Goal: Information Seeking & Learning: Compare options

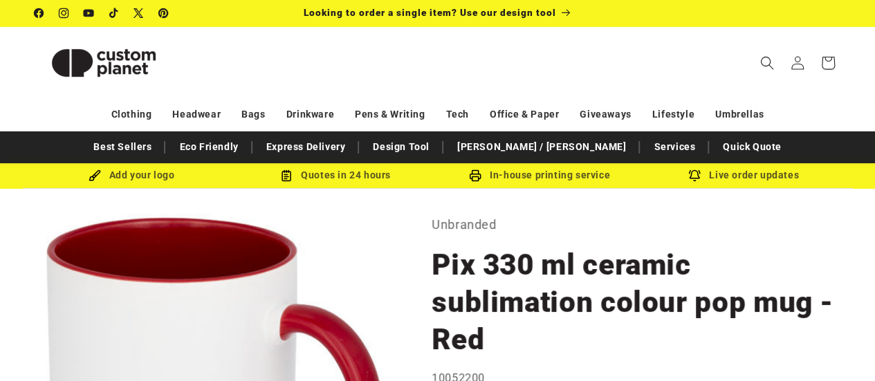
click at [133, 17] on icon at bounding box center [137, 13] width 13 height 15
click at [41, 15] on icon at bounding box center [38, 13] width 10 height 10
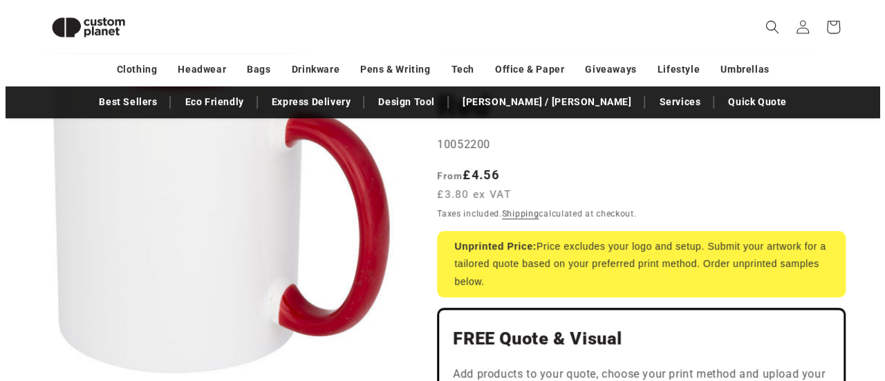
scroll to position [393, 0]
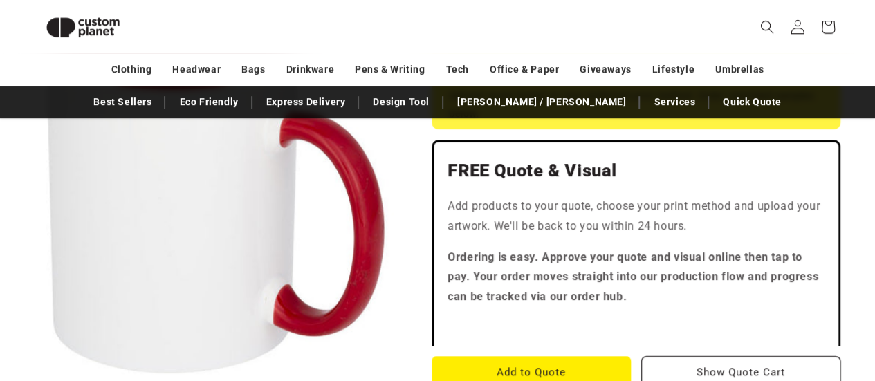
click at [801, 30] on icon at bounding box center [797, 26] width 15 height 15
click at [768, 30] on icon "Search" at bounding box center [766, 26] width 15 height 15
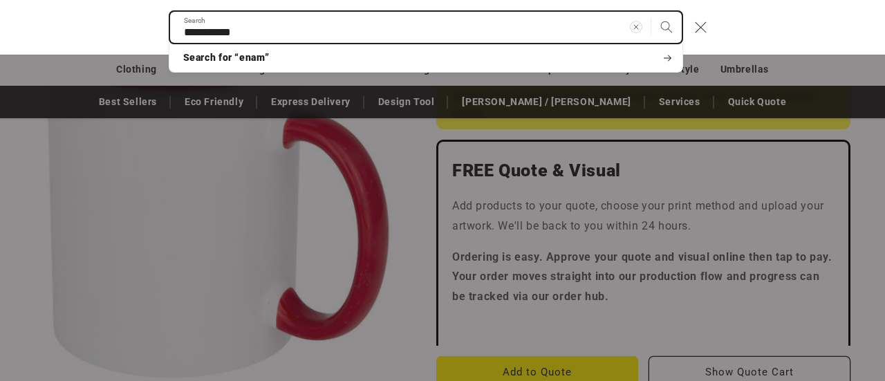
type input "**********"
click at [651, 12] on button "Search" at bounding box center [666, 27] width 30 height 30
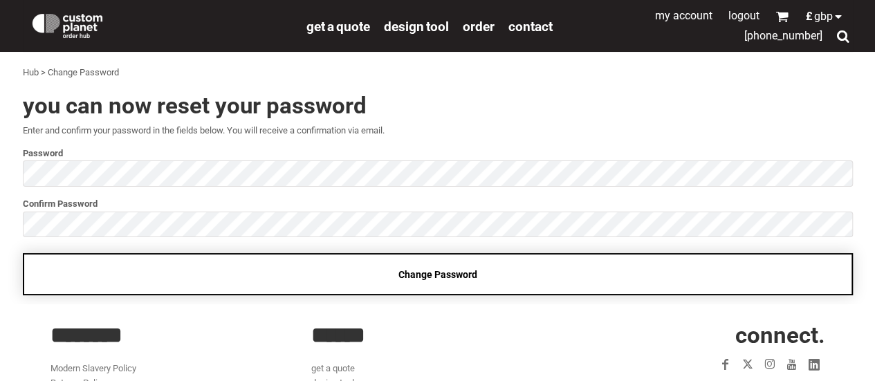
click at [319, 268] on div "Change Password" at bounding box center [438, 274] width 830 height 42
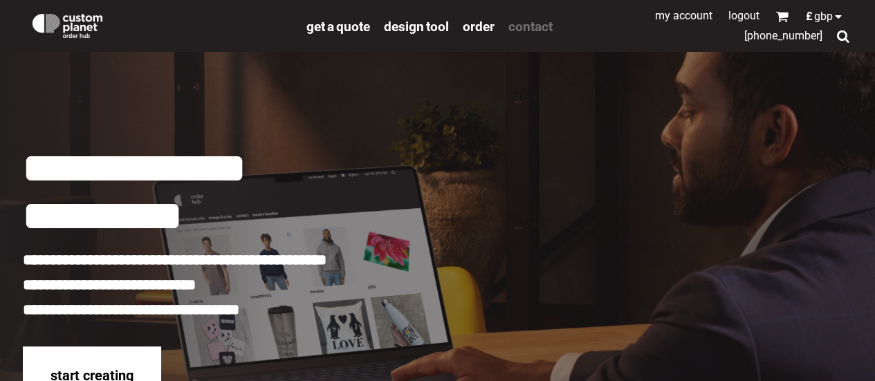
click at [530, 28] on span "Contact" at bounding box center [530, 27] width 44 height 16
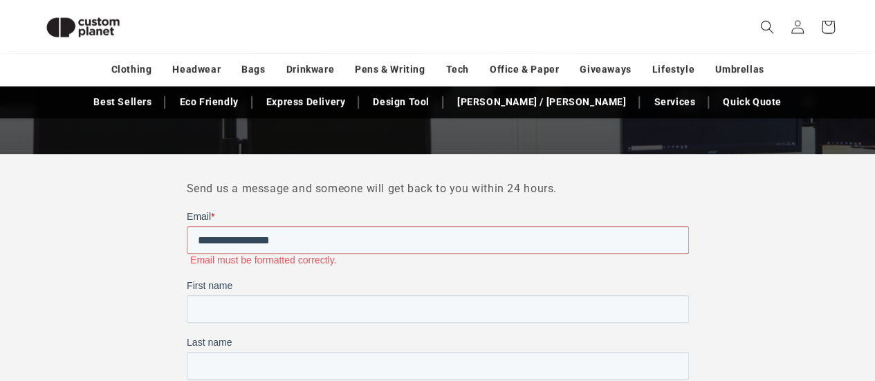
type input "**********"
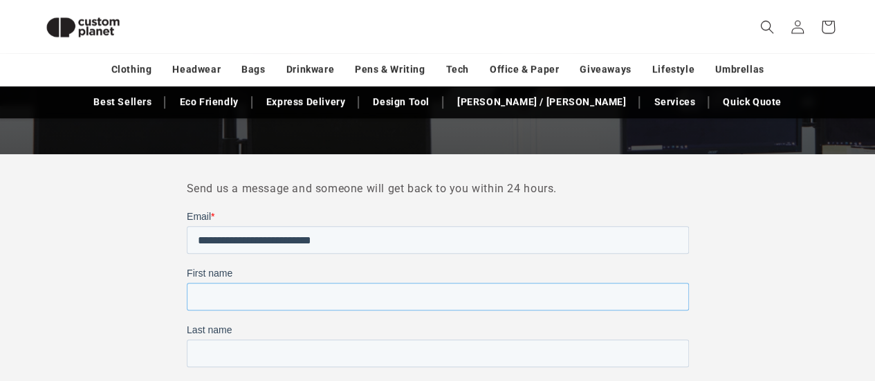
click at [348, 301] on input "First name" at bounding box center [437, 297] width 502 height 28
type input "***"
click at [528, 353] on input "Last name" at bounding box center [437, 354] width 502 height 28
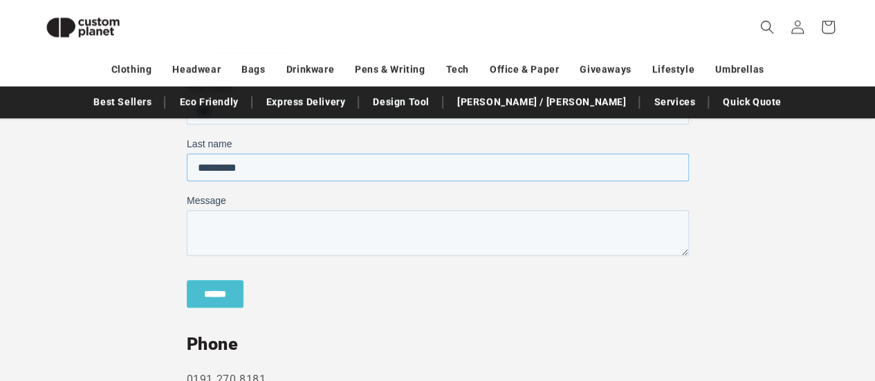
scroll to position [535, 0]
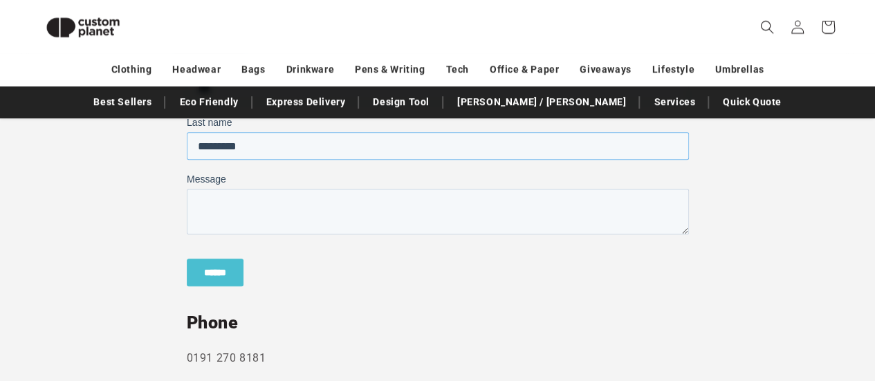
type input "*********"
click at [331, 210] on textarea "Message" at bounding box center [437, 212] width 502 height 46
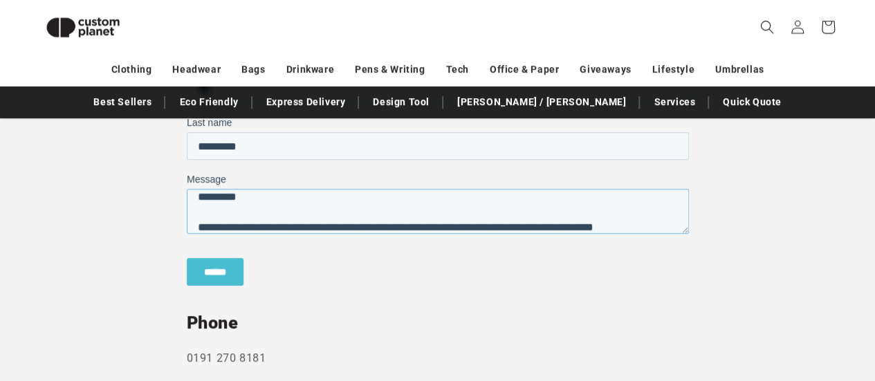
scroll to position [22, 0]
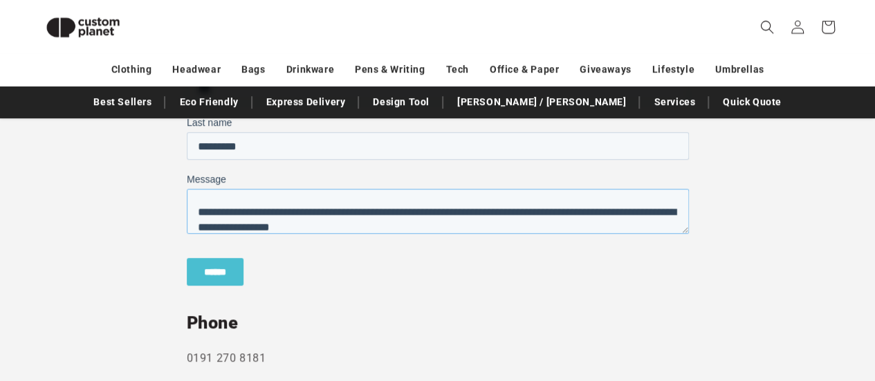
click at [336, 226] on textarea "**********" at bounding box center [437, 211] width 502 height 45
click at [598, 230] on textarea "**********" at bounding box center [437, 211] width 502 height 45
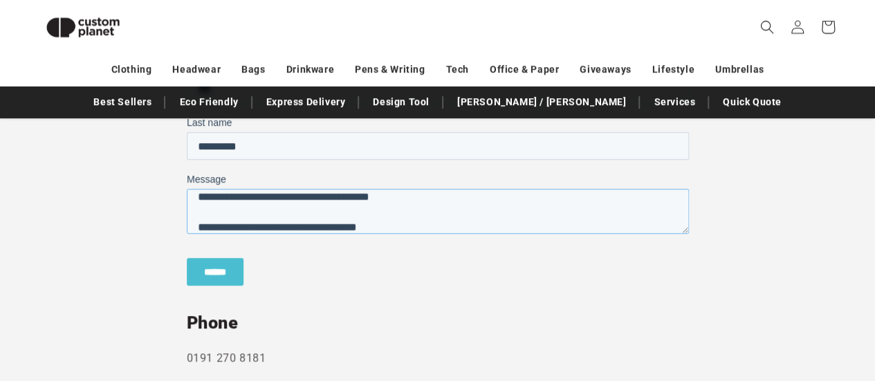
click at [286, 226] on textarea "**********" at bounding box center [437, 211] width 502 height 45
click at [500, 229] on textarea "**********" at bounding box center [437, 211] width 502 height 45
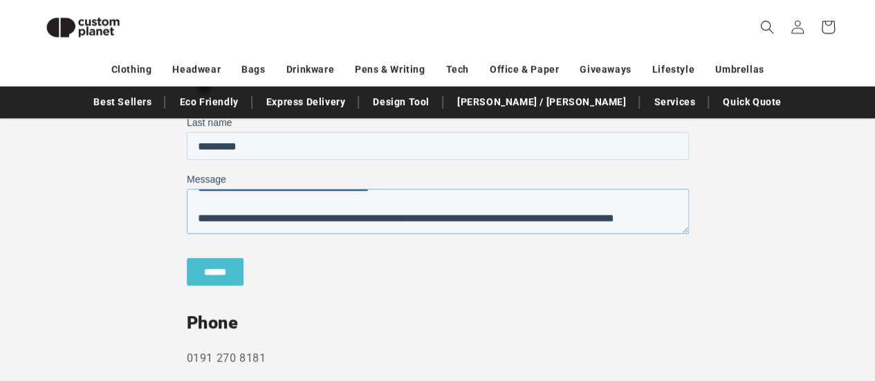
scroll to position [98, 0]
click at [485, 281] on div "******" at bounding box center [437, 271] width 502 height 51
click at [407, 212] on textarea "**********" at bounding box center [437, 211] width 502 height 45
paste textarea "**********"
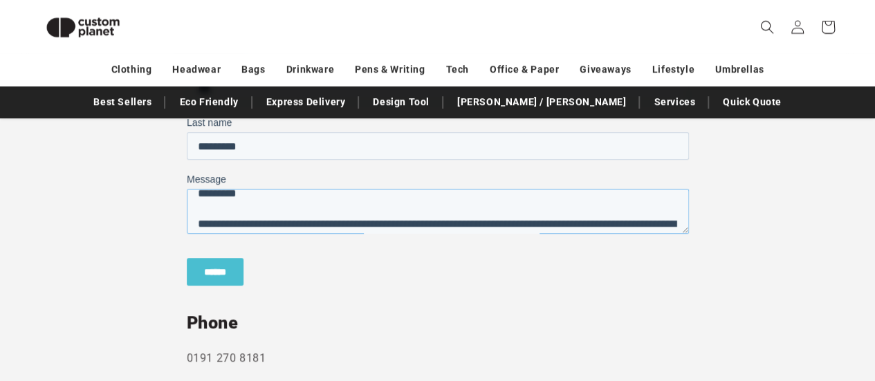
scroll to position [0, 0]
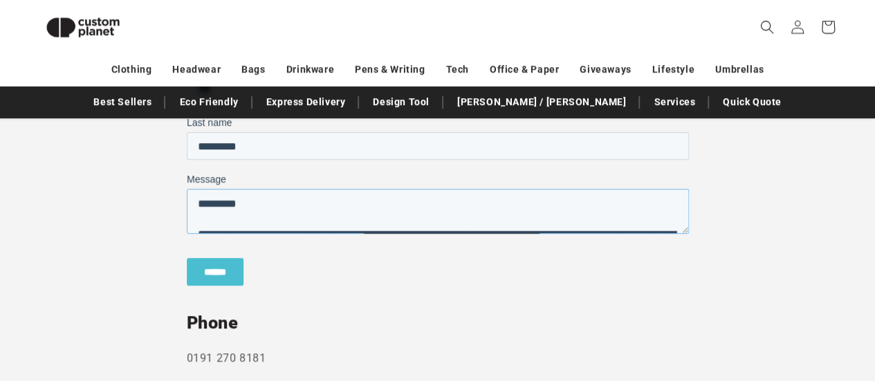
drag, startPoint x: 256, startPoint y: 217, endPoint x: 160, endPoint y: 160, distance: 111.4
click at [186, 160] on html "**********" at bounding box center [437, 156] width 502 height 308
paste textarea
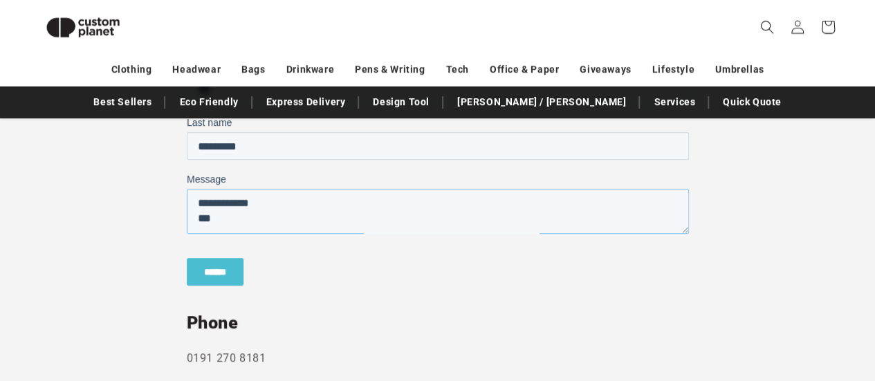
scroll to position [396, 0]
click at [357, 210] on textarea "**********" at bounding box center [437, 211] width 502 height 45
type textarea "**********"
click at [207, 278] on input "******" at bounding box center [214, 272] width 57 height 28
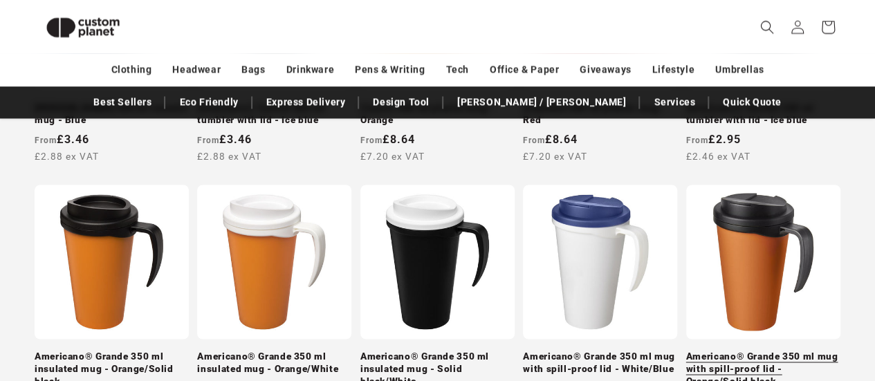
scroll to position [939, 0]
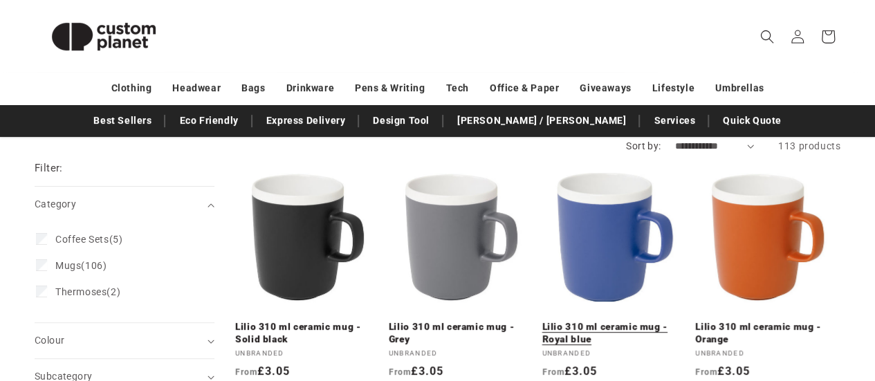
scroll to position [138, 0]
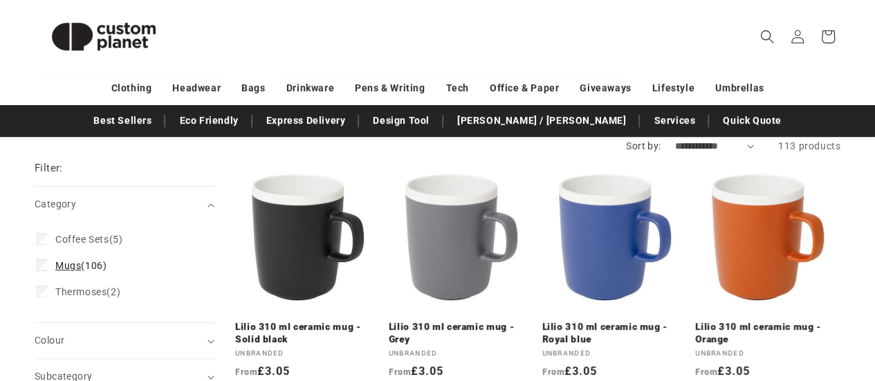
click at [62, 269] on span "Mugs" at bounding box center [68, 265] width 26 height 11
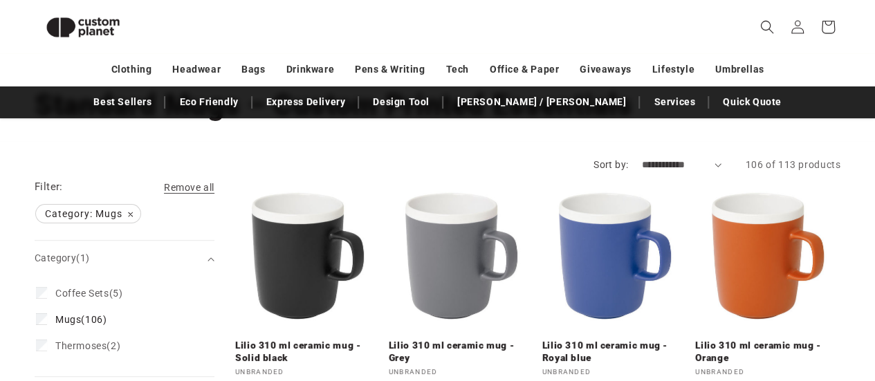
scroll to position [80, 0]
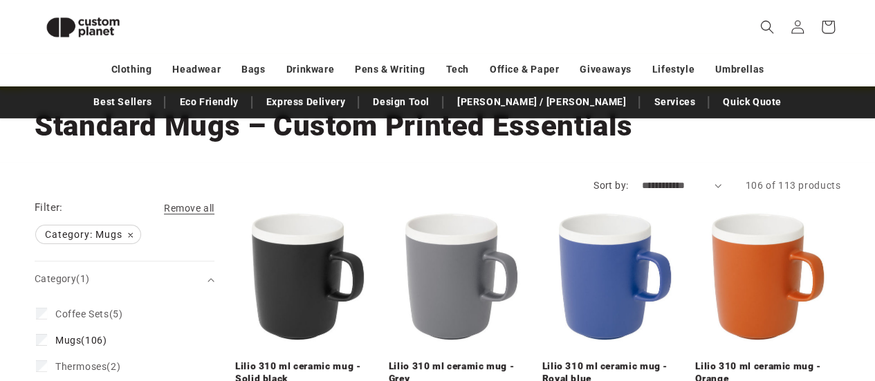
click at [642, 179] on select "**********" at bounding box center [682, 185] width 80 height 15
click at [529, 154] on div "Collection: Standard Mugs – Custom Printed Essentials" at bounding box center [438, 126] width 806 height 72
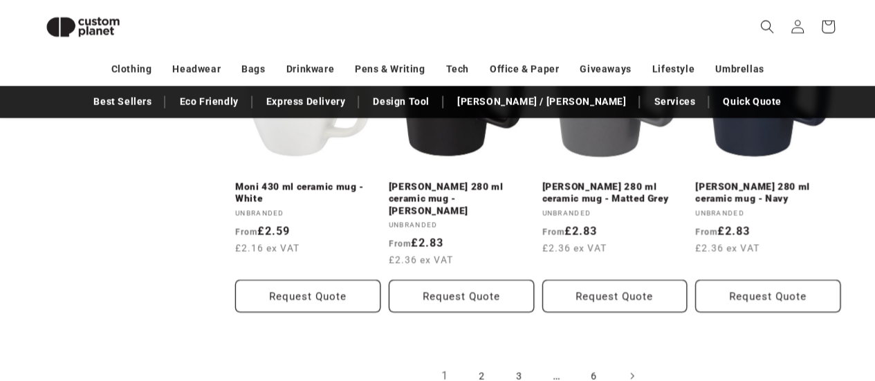
scroll to position [1576, 0]
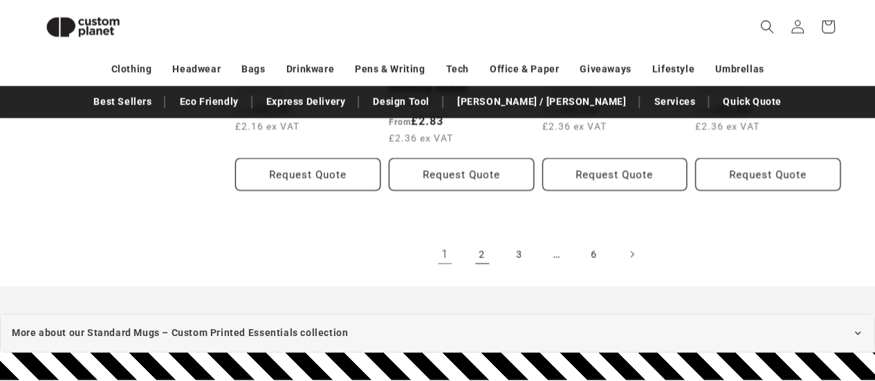
click at [478, 243] on link "2" at bounding box center [482, 254] width 30 height 30
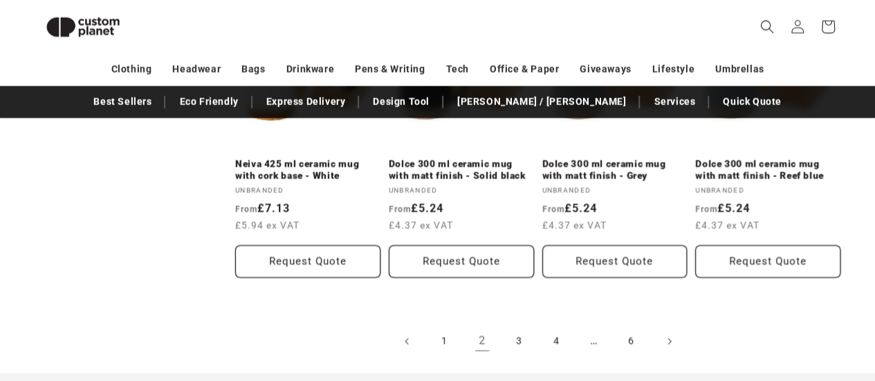
scroll to position [1628, 0]
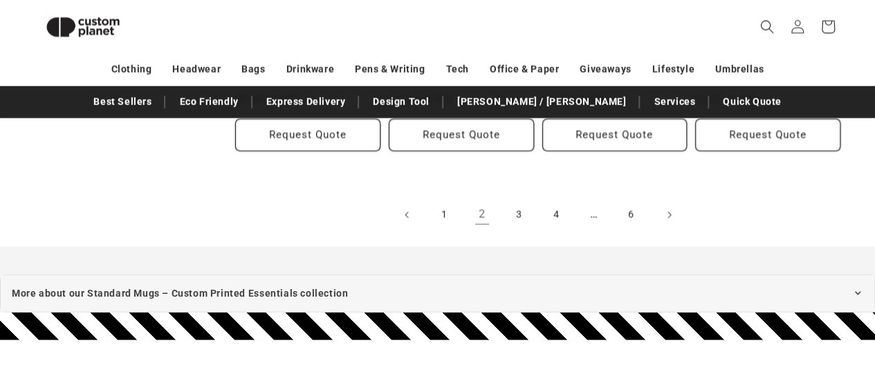
click at [521, 219] on link "3" at bounding box center [519, 215] width 30 height 30
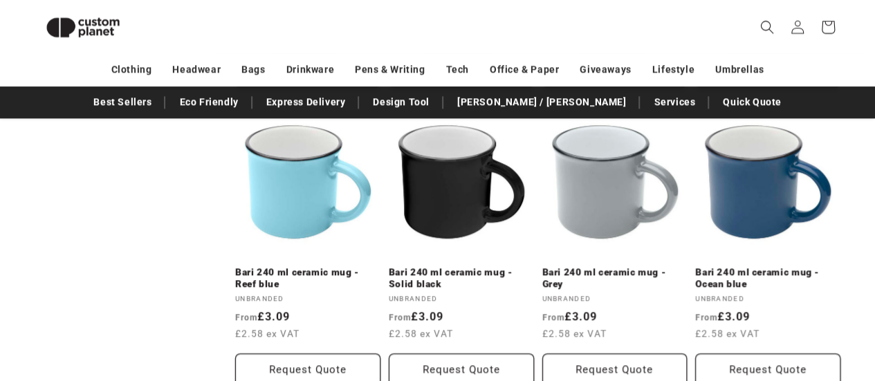
scroll to position [762, 0]
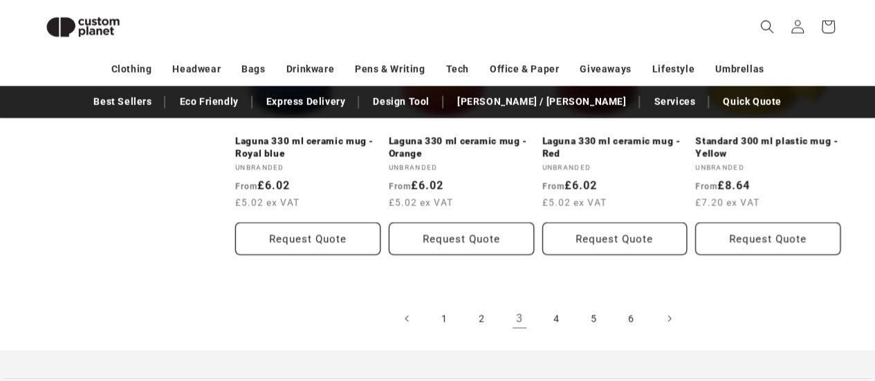
scroll to position [1606, 0]
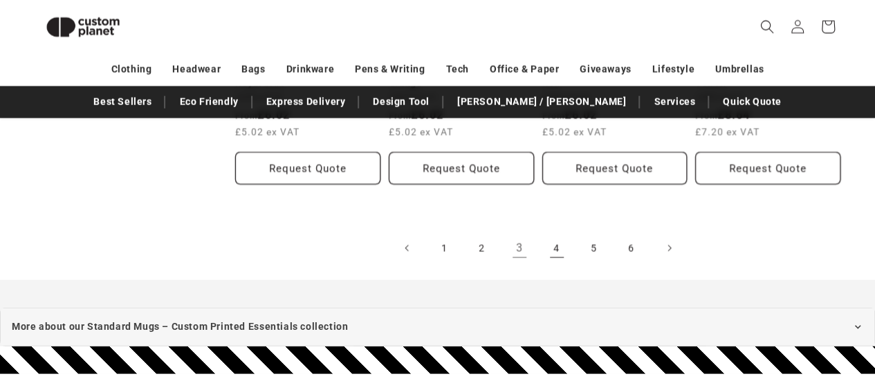
click at [555, 242] on link "4" at bounding box center [556, 248] width 30 height 30
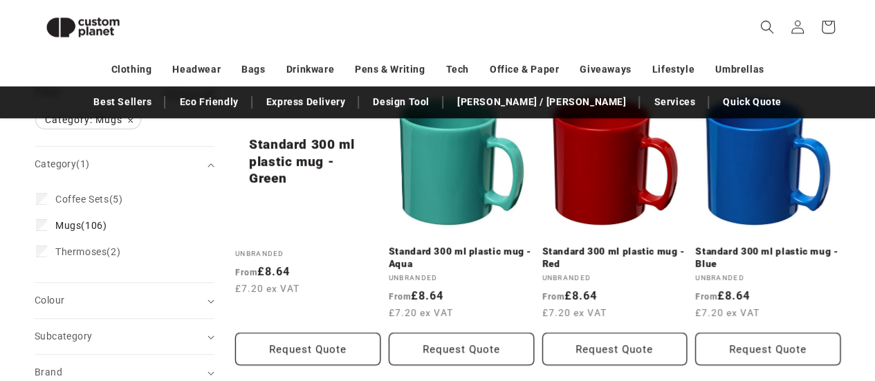
scroll to position [393, 0]
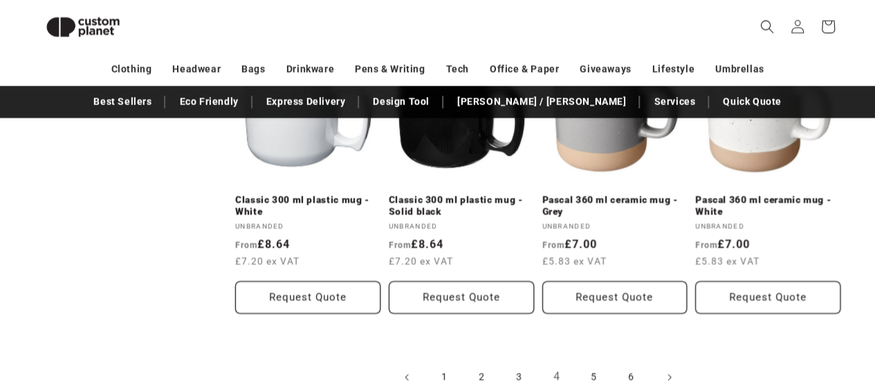
scroll to position [1605, 0]
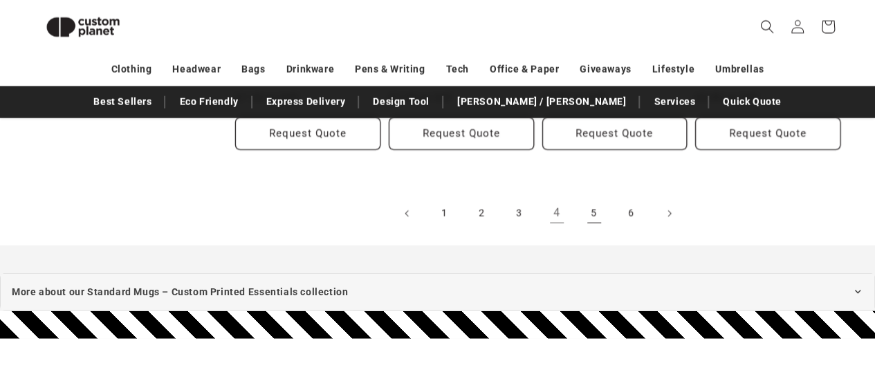
click at [588, 217] on link "5" at bounding box center [594, 213] width 30 height 30
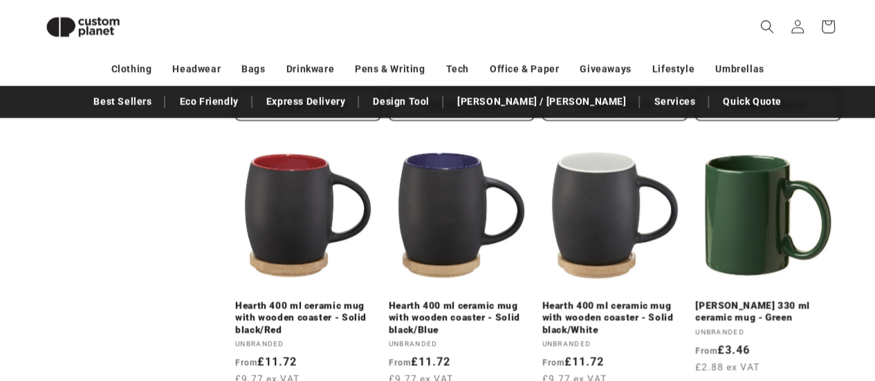
scroll to position [1372, 0]
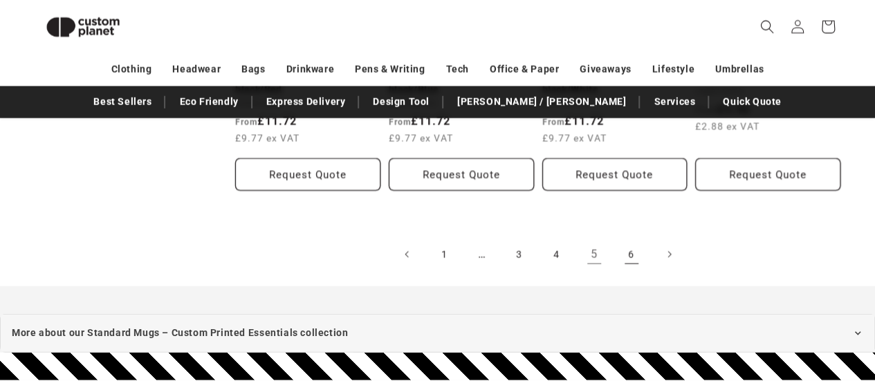
click at [635, 257] on link "6" at bounding box center [631, 254] width 30 height 30
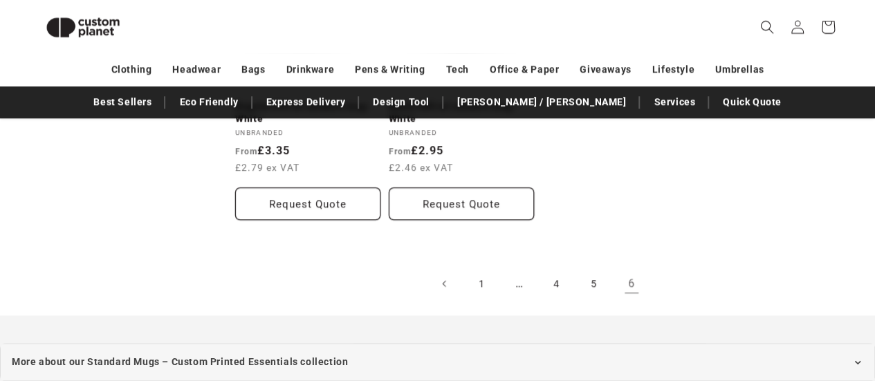
scroll to position [643, 0]
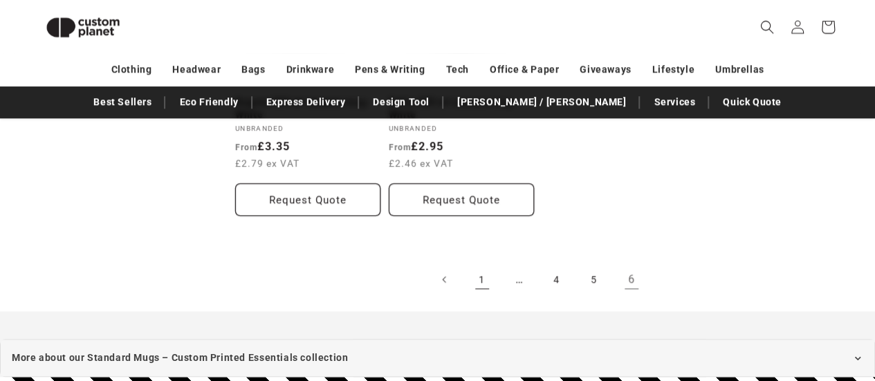
click at [474, 273] on link "1" at bounding box center [482, 279] width 30 height 30
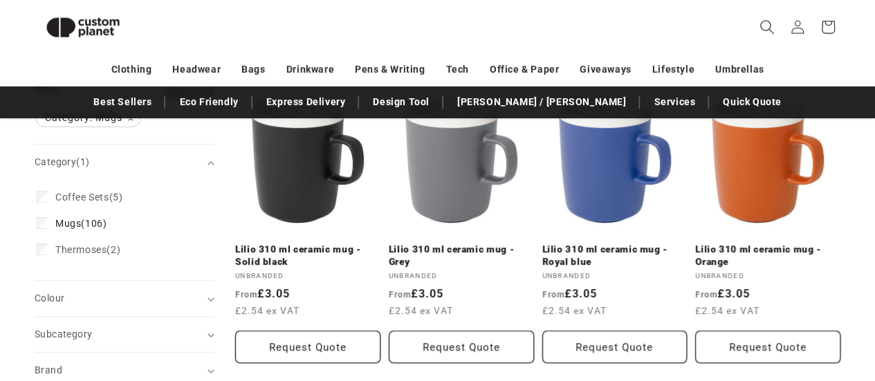
click at [768, 25] on icon "Search" at bounding box center [766, 26] width 15 height 15
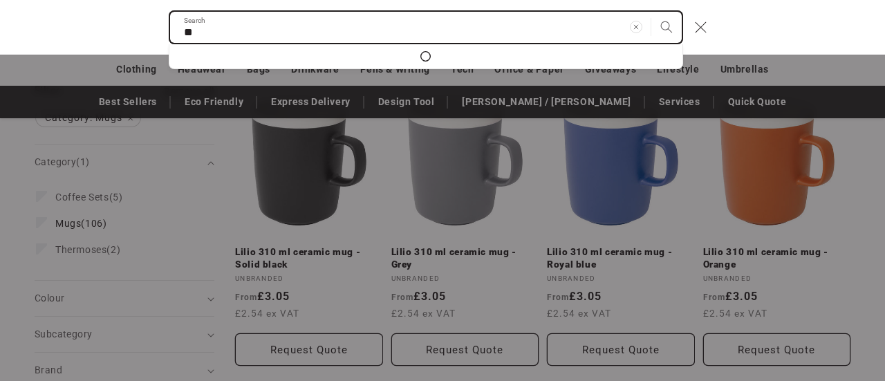
type input "*"
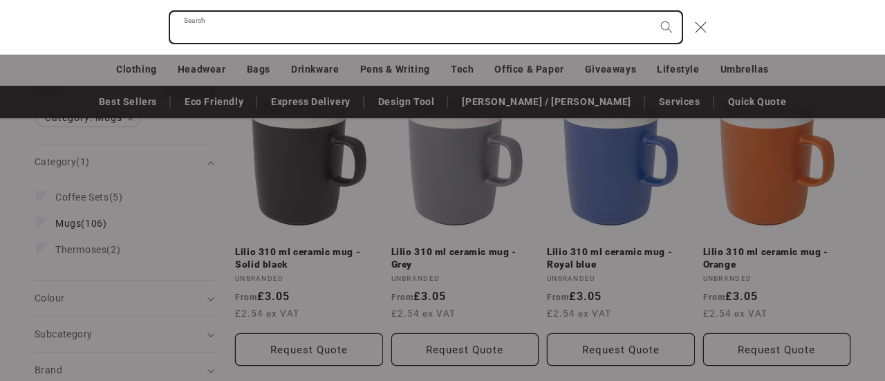
paste input "******"
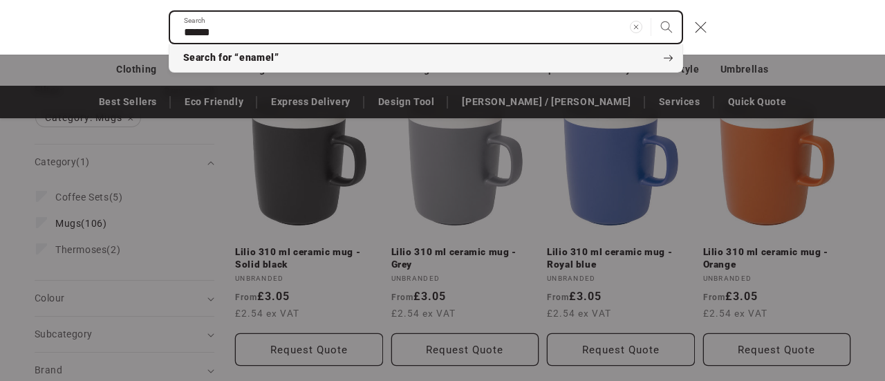
type input "******"
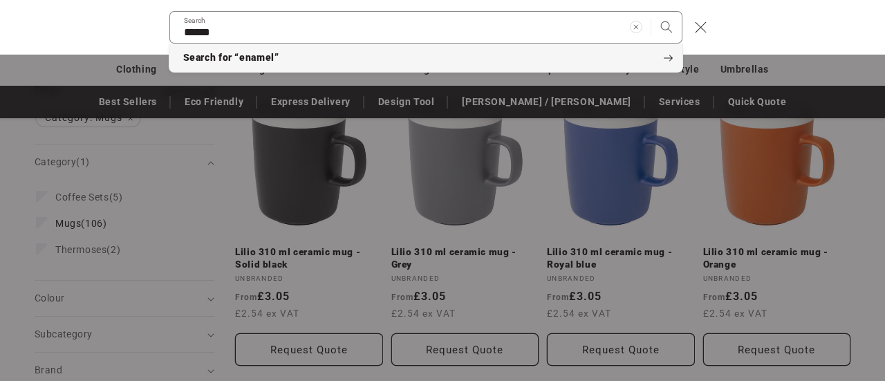
click at [593, 62] on button "Search for “enamel”" at bounding box center [425, 58] width 513 height 28
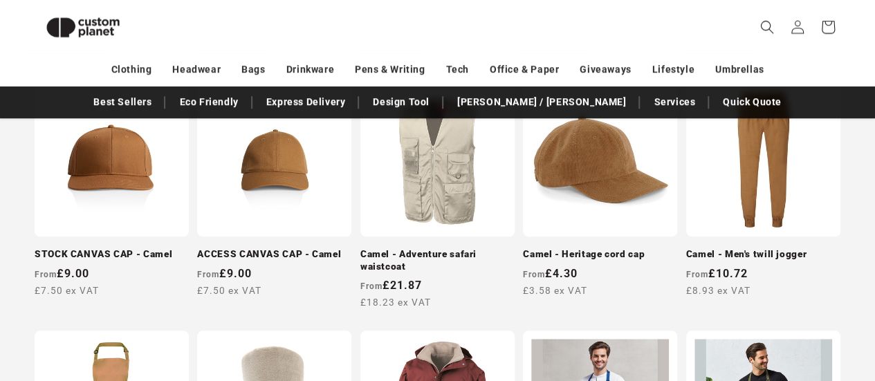
scroll to position [520, 0]
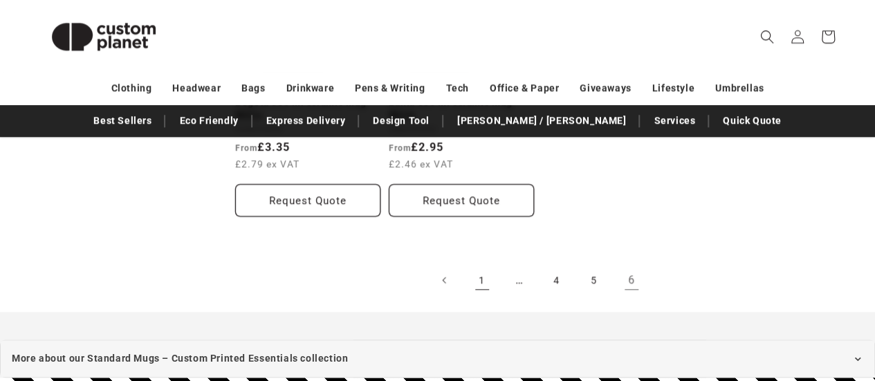
scroll to position [661, 0]
click at [484, 279] on link "1" at bounding box center [482, 280] width 30 height 30
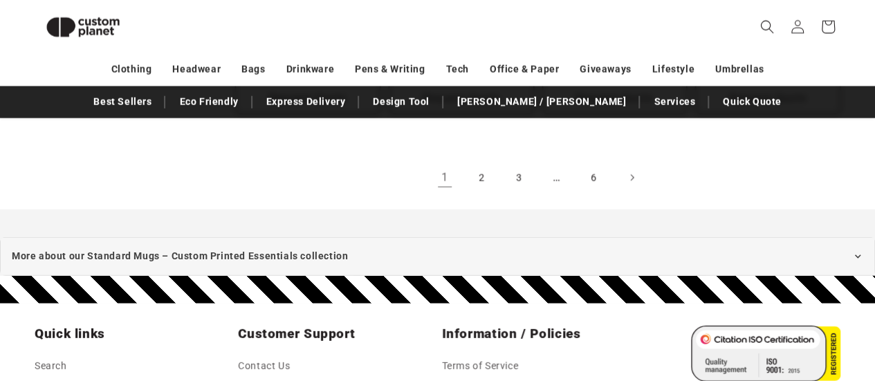
scroll to position [1652, 0]
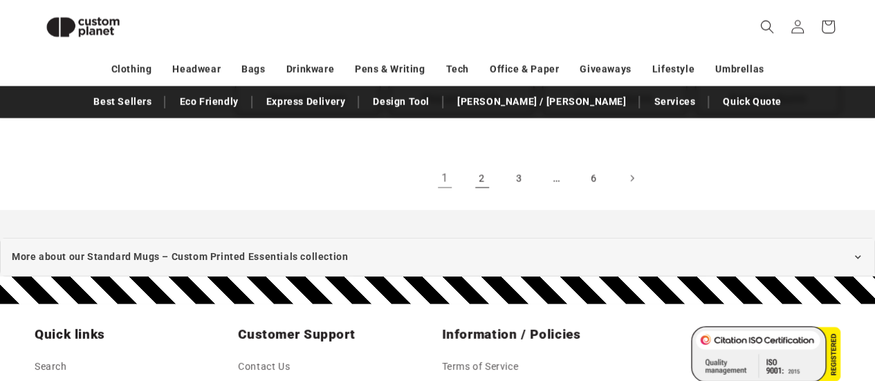
click at [491, 168] on link "2" at bounding box center [482, 178] width 30 height 30
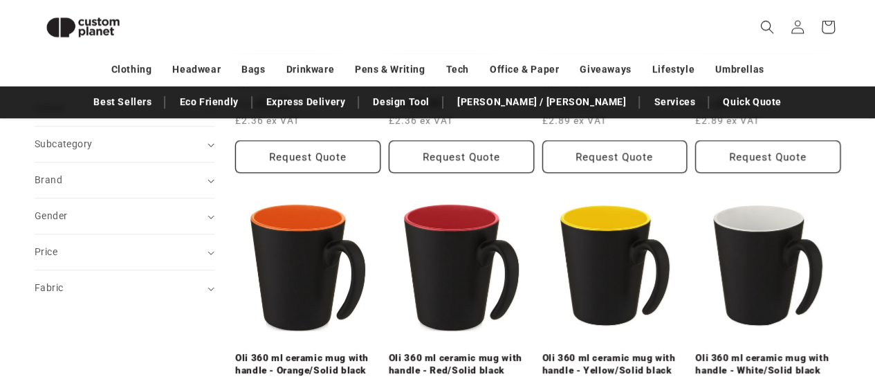
scroll to position [400, 0]
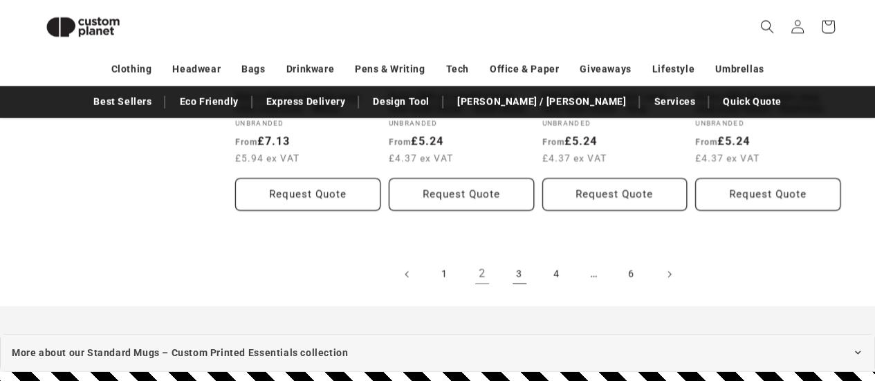
click at [512, 279] on link "3" at bounding box center [519, 274] width 30 height 30
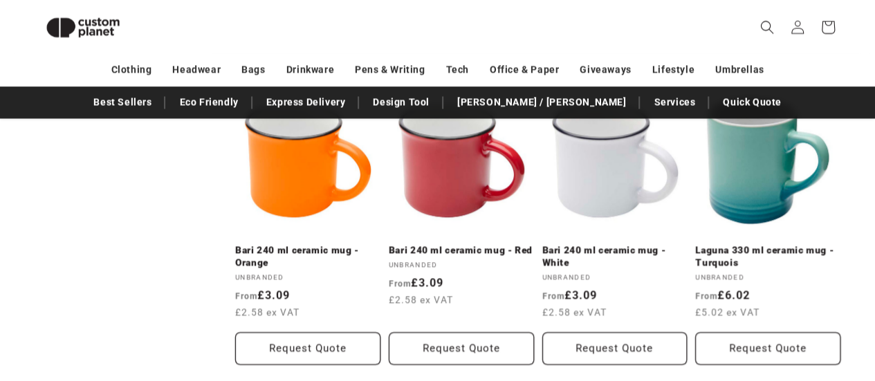
scroll to position [1189, 0]
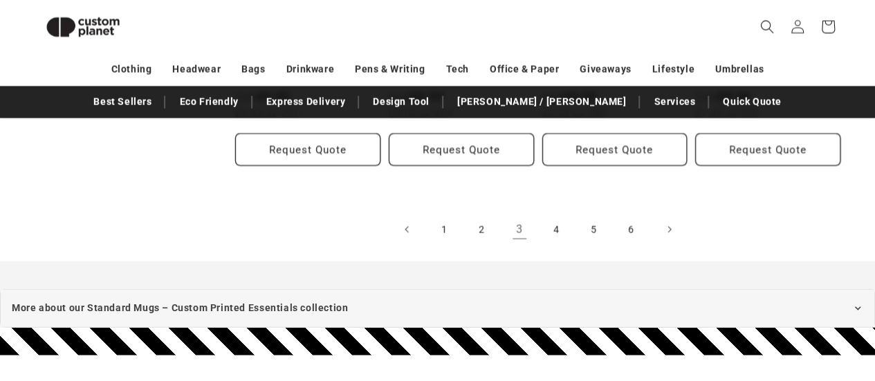
scroll to position [1630, 0]
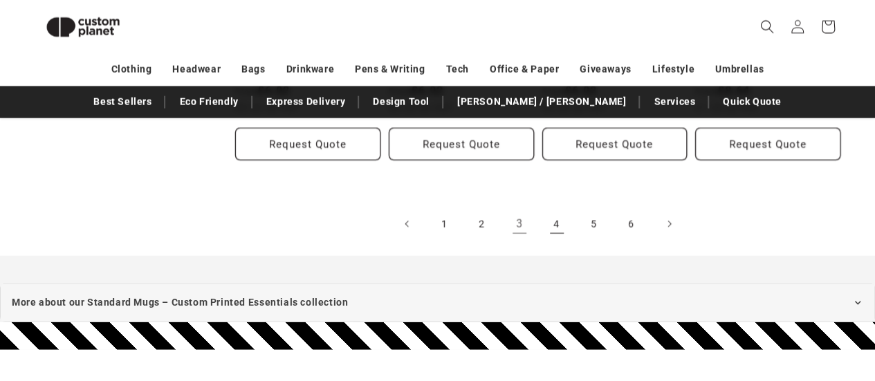
click at [549, 214] on link "4" at bounding box center [556, 224] width 30 height 30
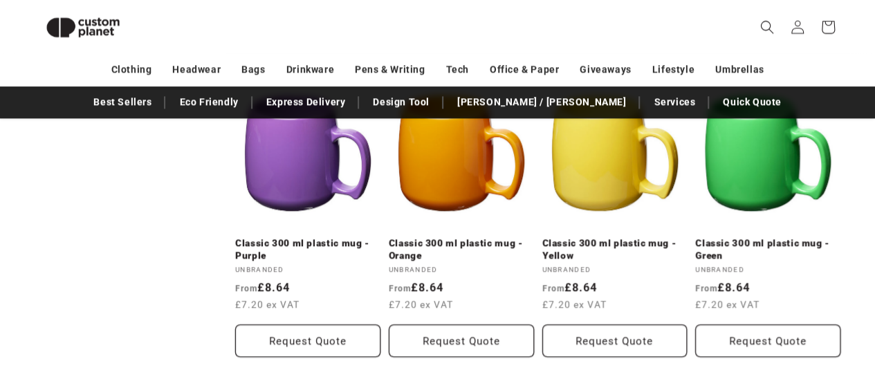
scroll to position [831, 0]
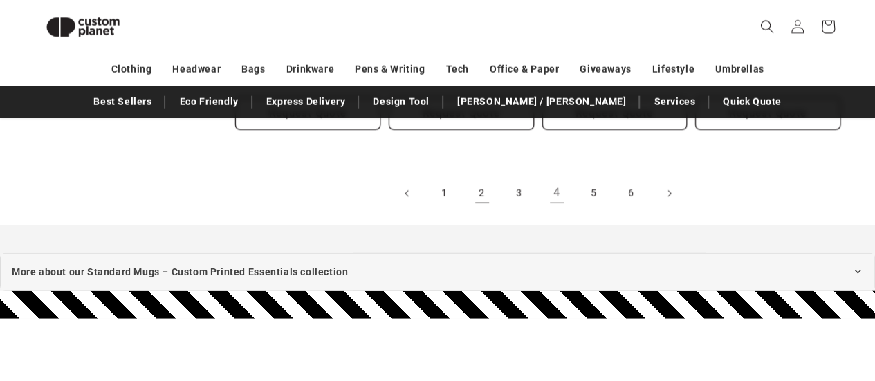
click at [476, 198] on link "2" at bounding box center [482, 193] width 30 height 30
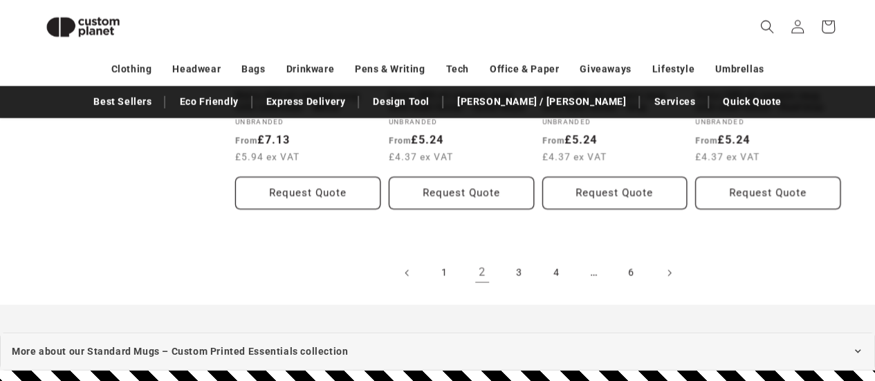
scroll to position [1607, 0]
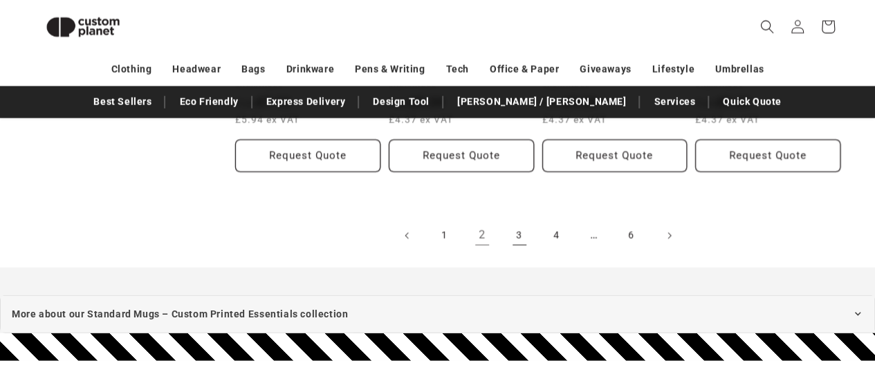
click at [512, 234] on link "3" at bounding box center [519, 236] width 30 height 30
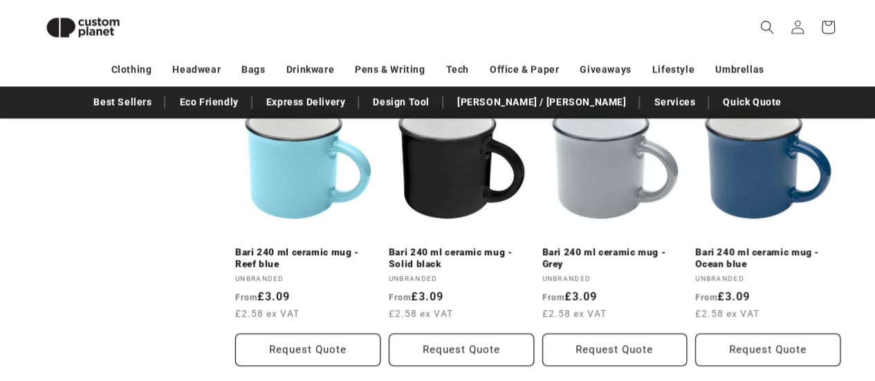
scroll to position [823, 0]
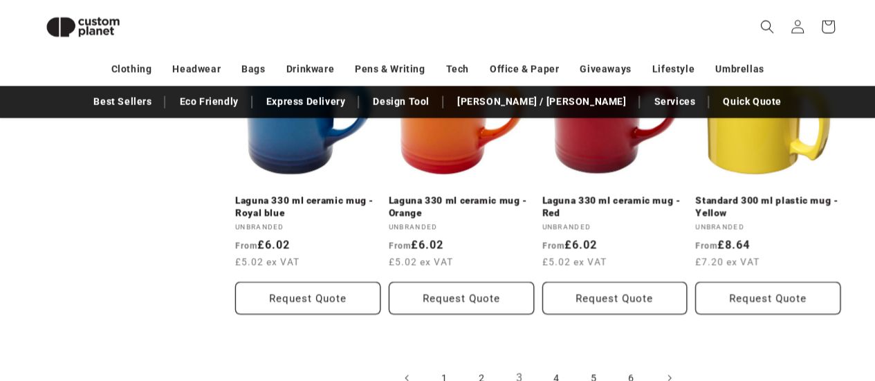
scroll to position [1525, 0]
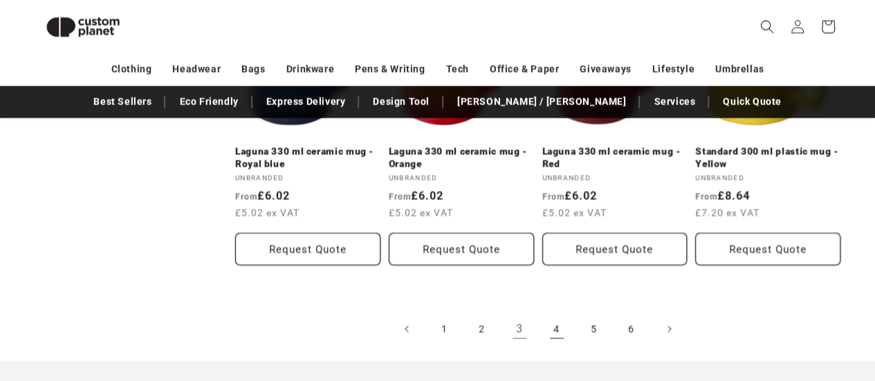
click at [556, 315] on link "4" at bounding box center [556, 329] width 30 height 30
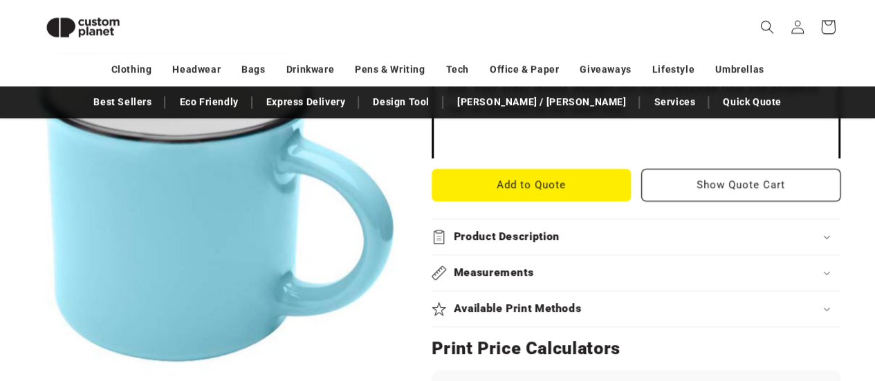
scroll to position [512, 0]
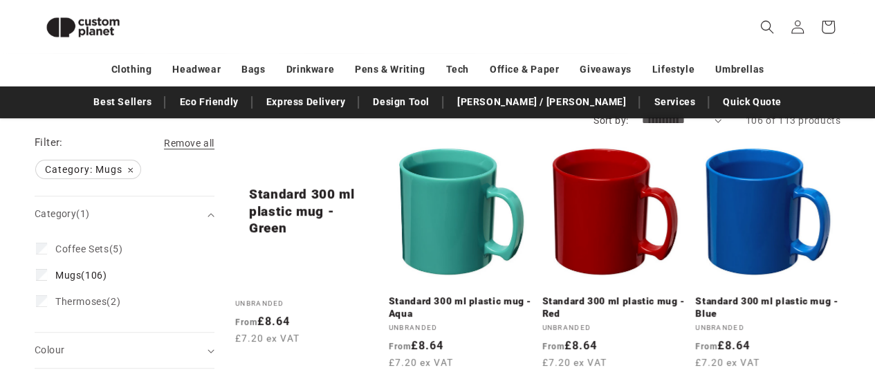
scroll to position [182, 0]
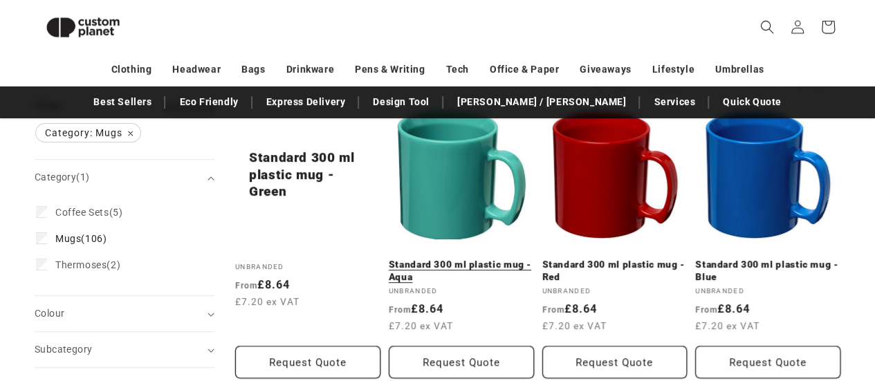
click at [499, 264] on link "Standard 300 ml plastic mug - Aqua" at bounding box center [461, 271] width 145 height 24
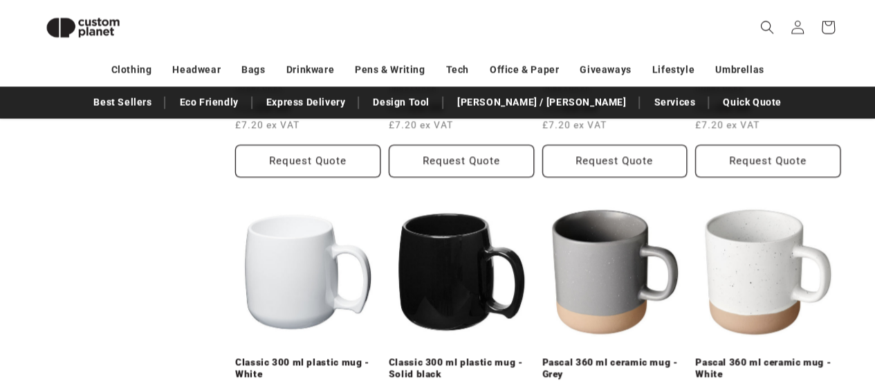
scroll to position [1355, 0]
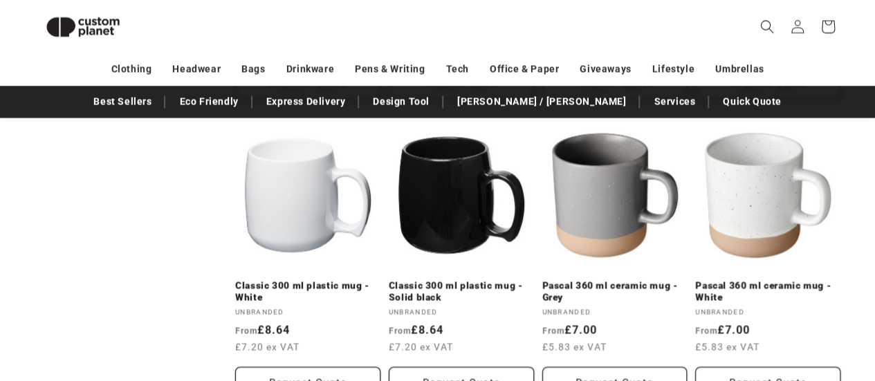
drag, startPoint x: 884, startPoint y: 80, endPoint x: 884, endPoint y: 259, distance: 178.4
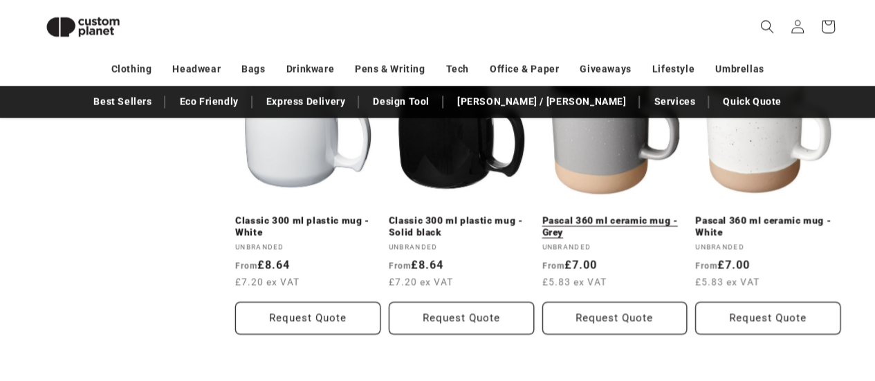
scroll to position [1494, 0]
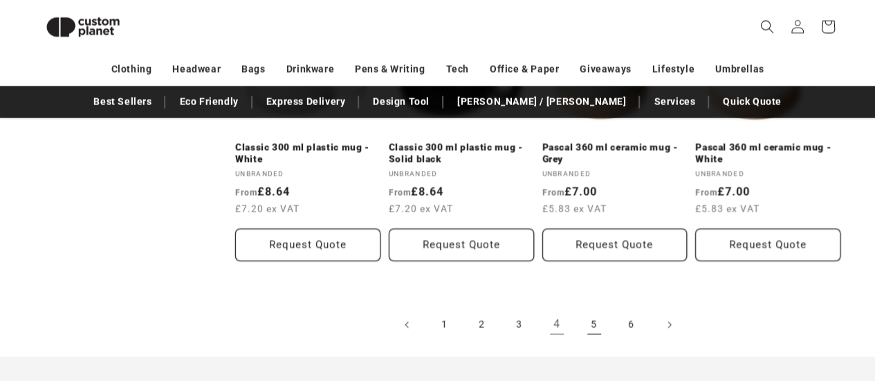
click at [596, 322] on link "5" at bounding box center [594, 325] width 30 height 30
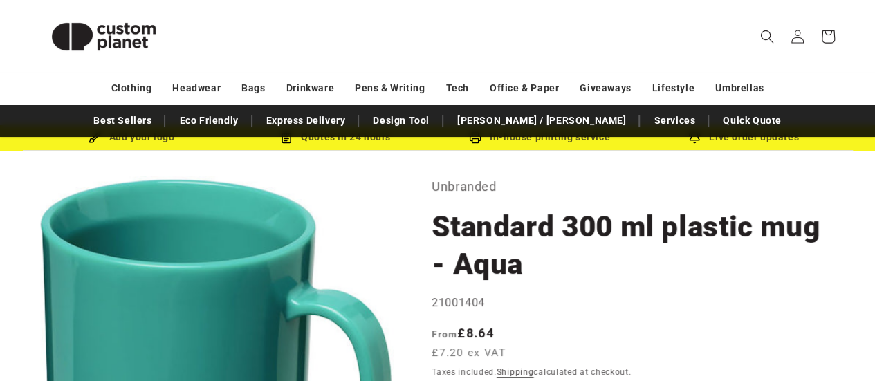
scroll to position [69, 0]
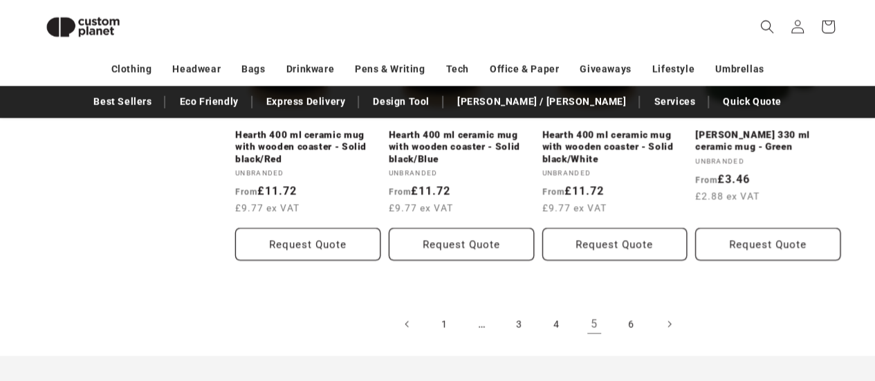
scroll to position [1536, 0]
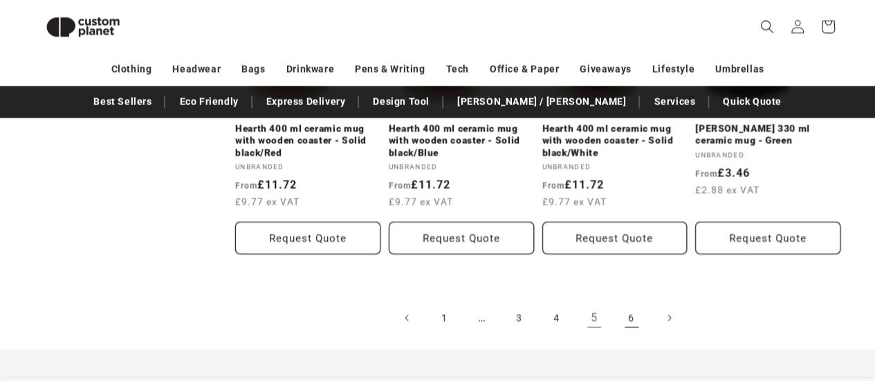
click at [629, 324] on link "6" at bounding box center [631, 318] width 30 height 30
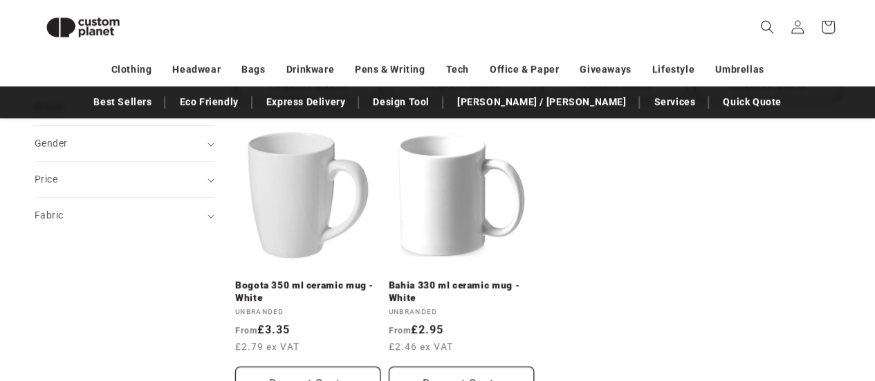
scroll to position [477, 0]
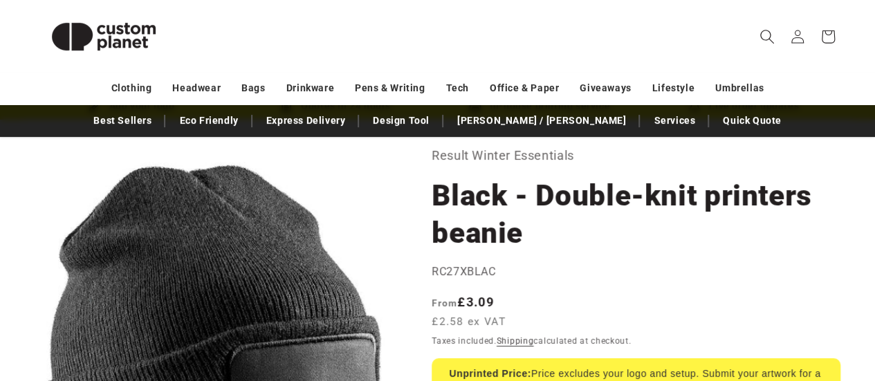
click at [766, 36] on icon "Search" at bounding box center [766, 36] width 15 height 15
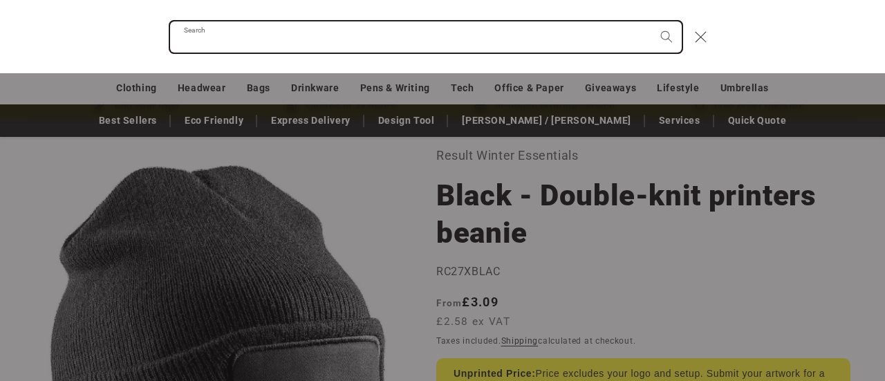
click at [577, 45] on input "Search" at bounding box center [426, 36] width 512 height 31
type input "*******"
click at [651, 21] on button "Search" at bounding box center [666, 36] width 30 height 30
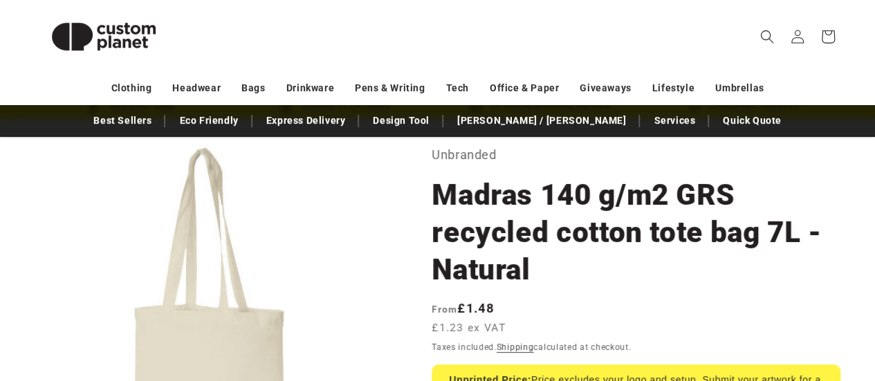
scroll to position [69, 0]
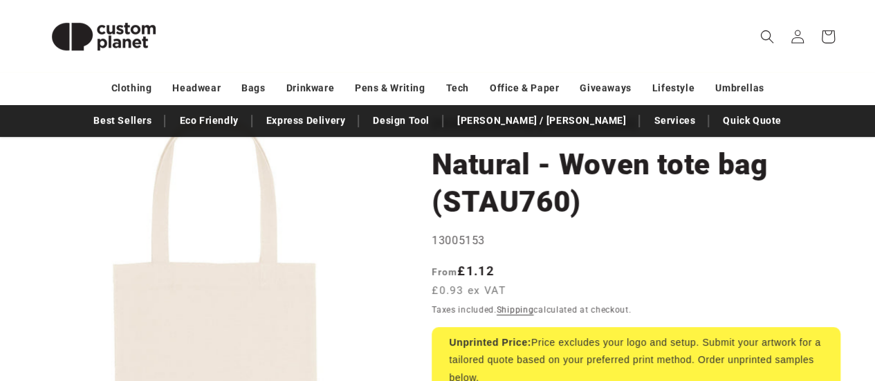
scroll to position [69, 0]
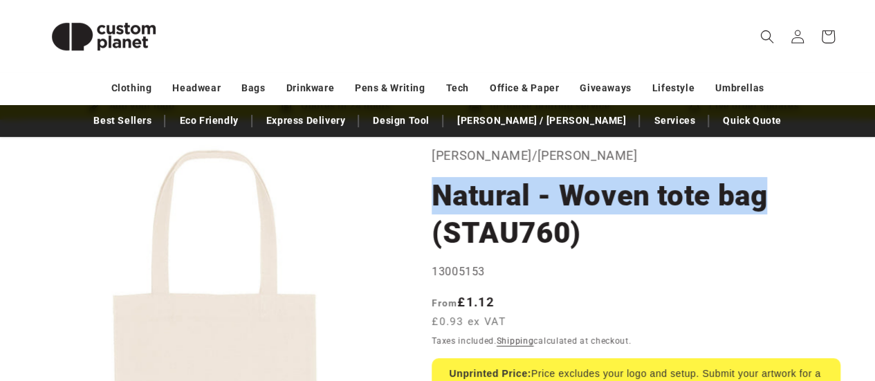
drag, startPoint x: 492, startPoint y: 198, endPoint x: 440, endPoint y: 198, distance: 52.6
click at [440, 198] on h1 "Natural - Woven tote bag (STAU760)" at bounding box center [635, 214] width 409 height 75
copy h1 "Natural - Woven tote bag"
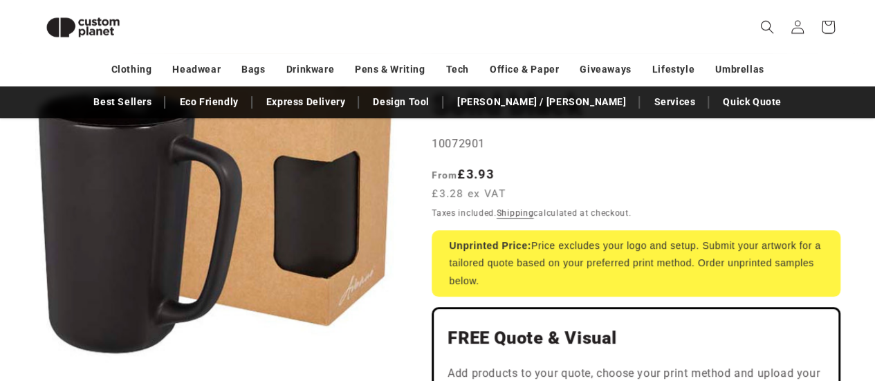
scroll to position [120, 0]
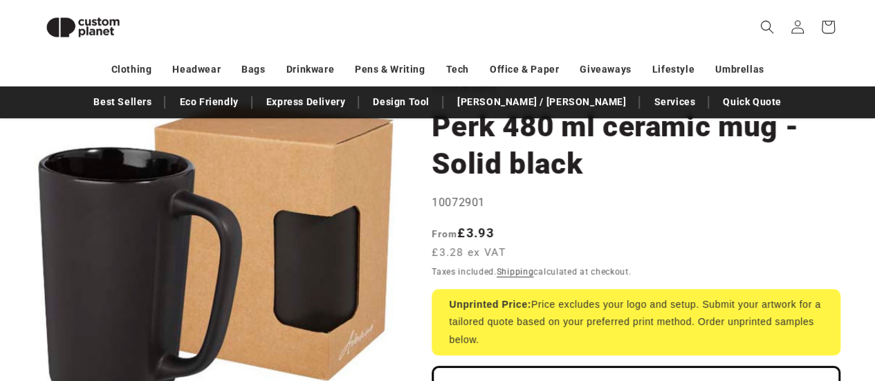
drag, startPoint x: 279, startPoint y: 1, endPoint x: 705, endPoint y: 167, distance: 456.5
click at [707, 167] on h1 "Perk 480 ml ceramic mug - Solid black" at bounding box center [635, 145] width 409 height 75
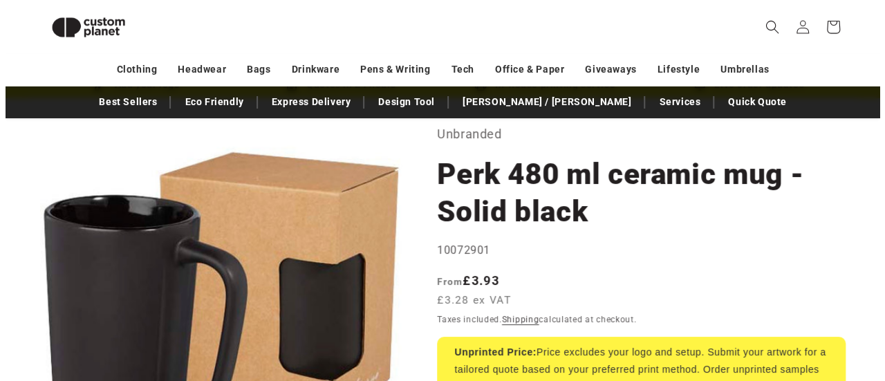
scroll to position [50, 0]
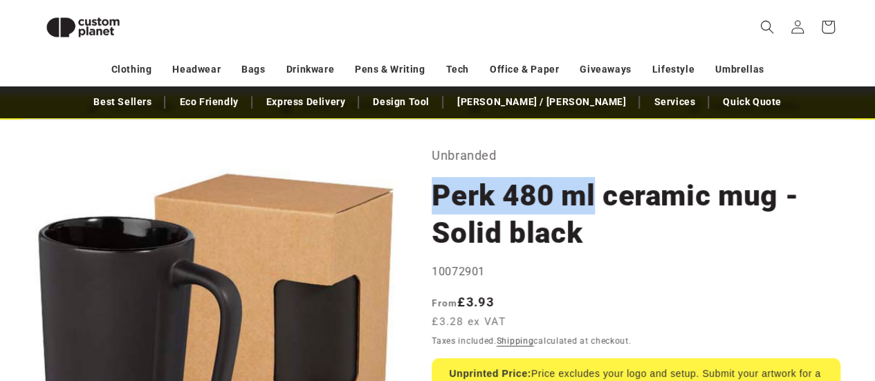
drag, startPoint x: 599, startPoint y: 190, endPoint x: 436, endPoint y: 189, distance: 163.2
click at [436, 189] on h1 "Perk 480 ml ceramic mug - Solid black" at bounding box center [635, 214] width 409 height 75
copy h1 "Perk 480 ml"
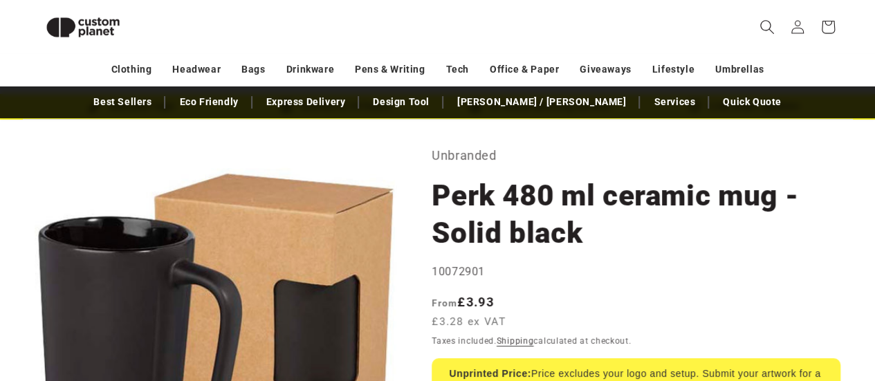
click at [777, 24] on span "Search" at bounding box center [767, 27] width 30 height 30
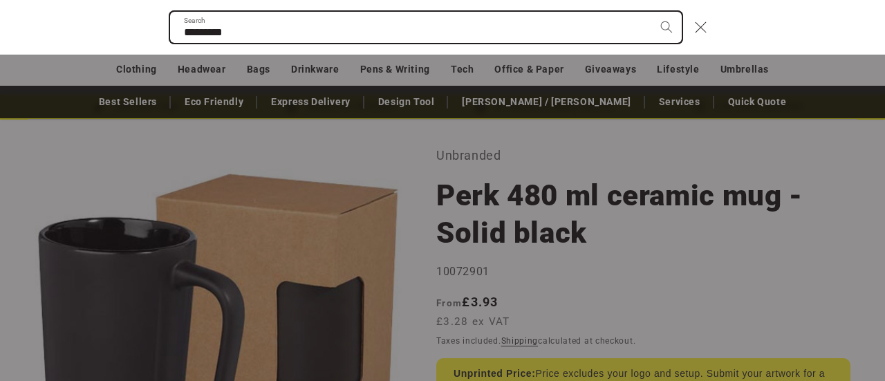
type input "*********"
click at [651, 12] on button "Search" at bounding box center [666, 27] width 30 height 30
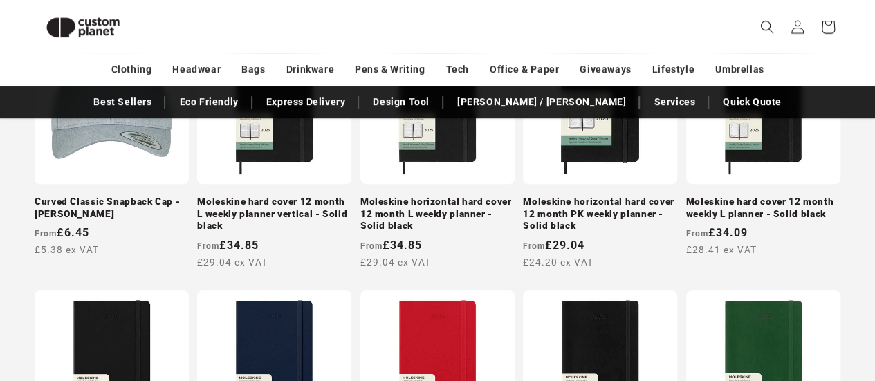
scroll to position [316, 0]
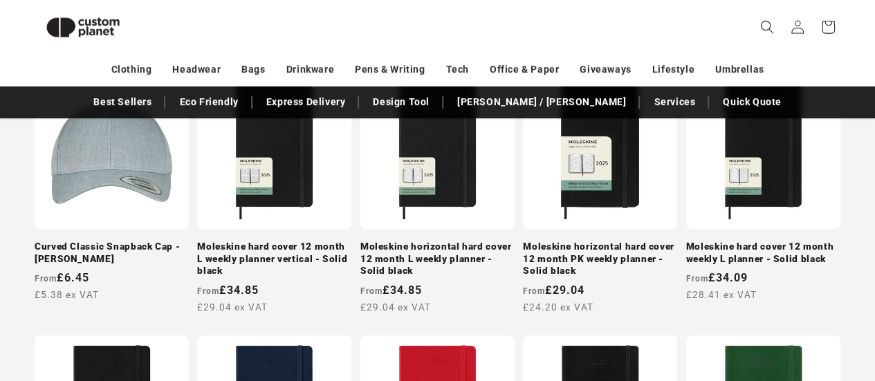
drag, startPoint x: 883, startPoint y: 97, endPoint x: 884, endPoint y: 107, distance: 9.8
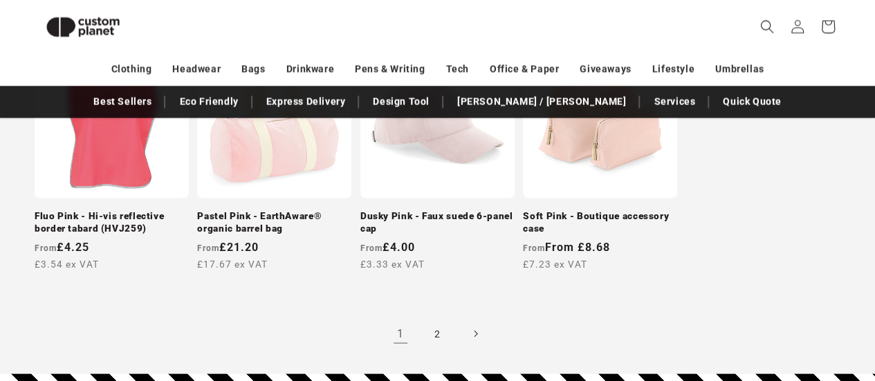
scroll to position [1268, 0]
